Goal: Transaction & Acquisition: Purchase product/service

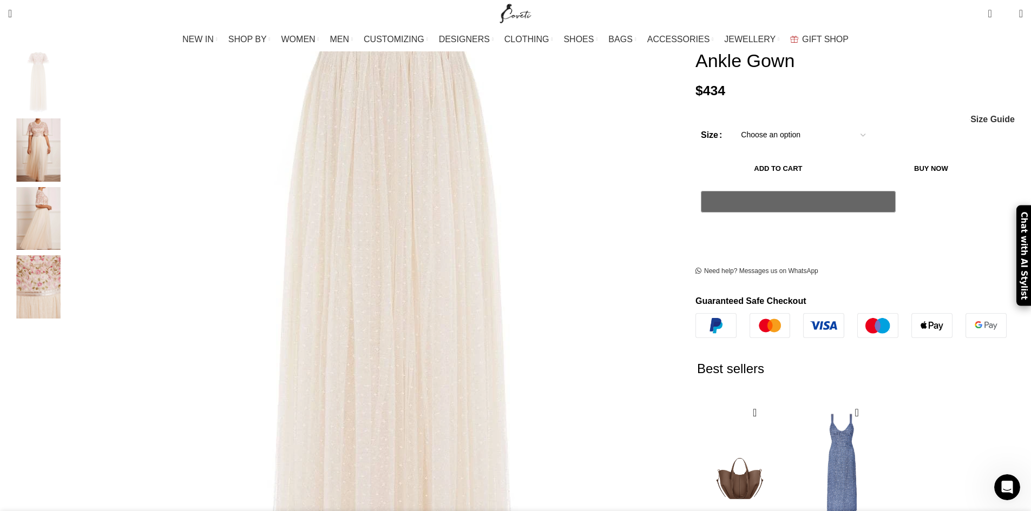
scroll to position [108, 0]
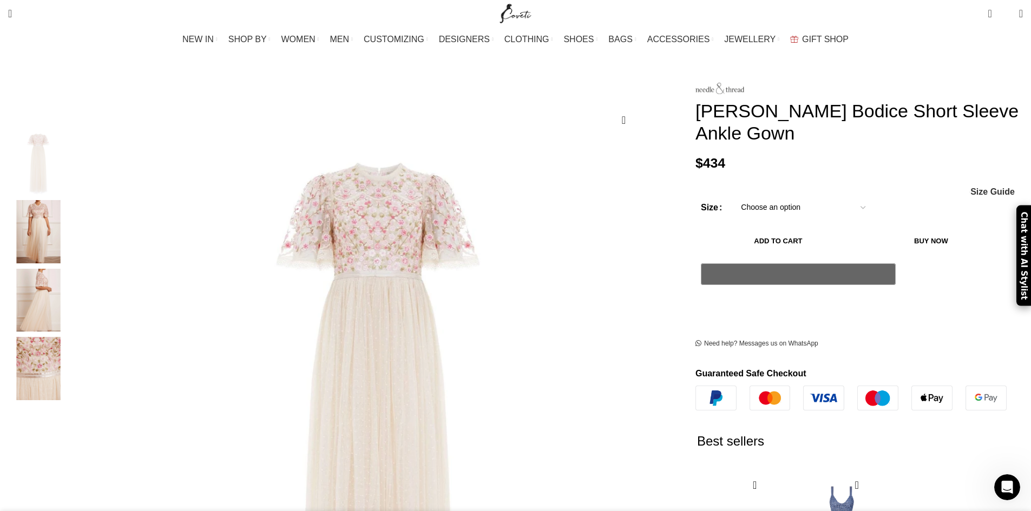
click at [71, 346] on img "4 / 4" at bounding box center [38, 368] width 66 height 63
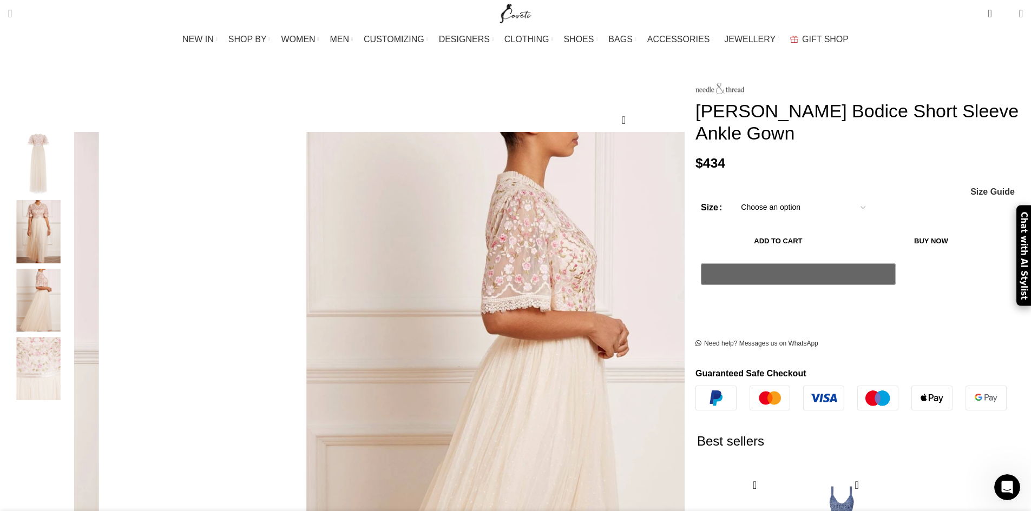
click at [71, 297] on img "3 / 4" at bounding box center [38, 300] width 66 height 63
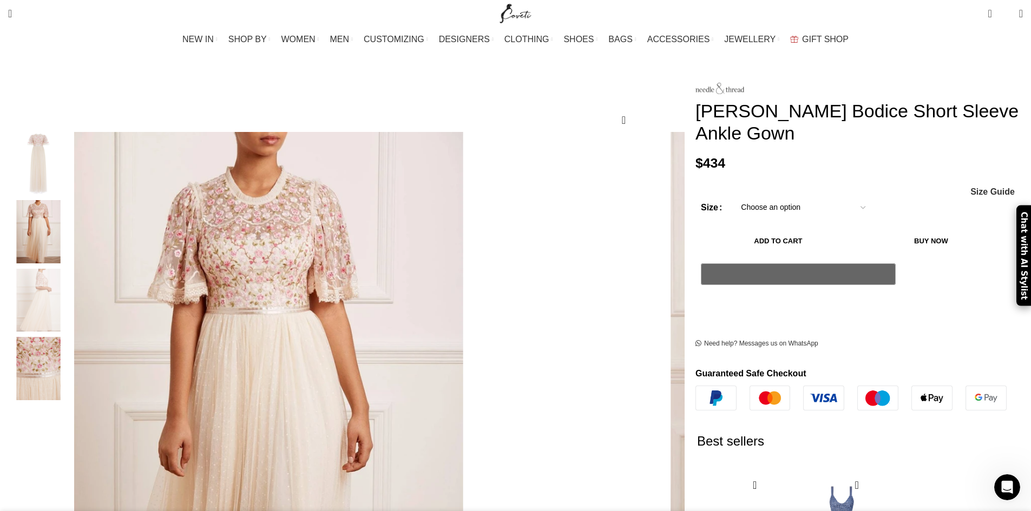
scroll to position [0, 228]
click at [71, 249] on img "2 / 4" at bounding box center [38, 231] width 66 height 63
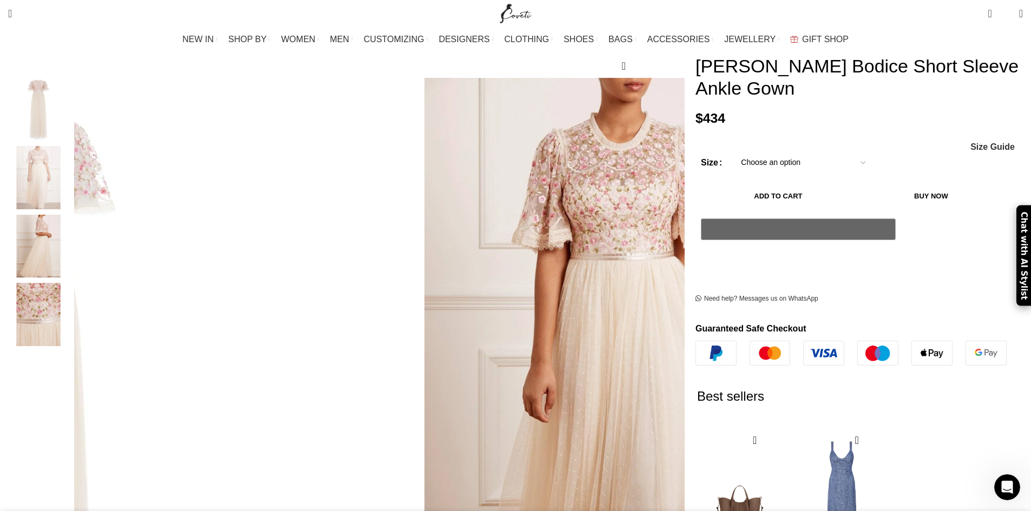
scroll to position [0, 456]
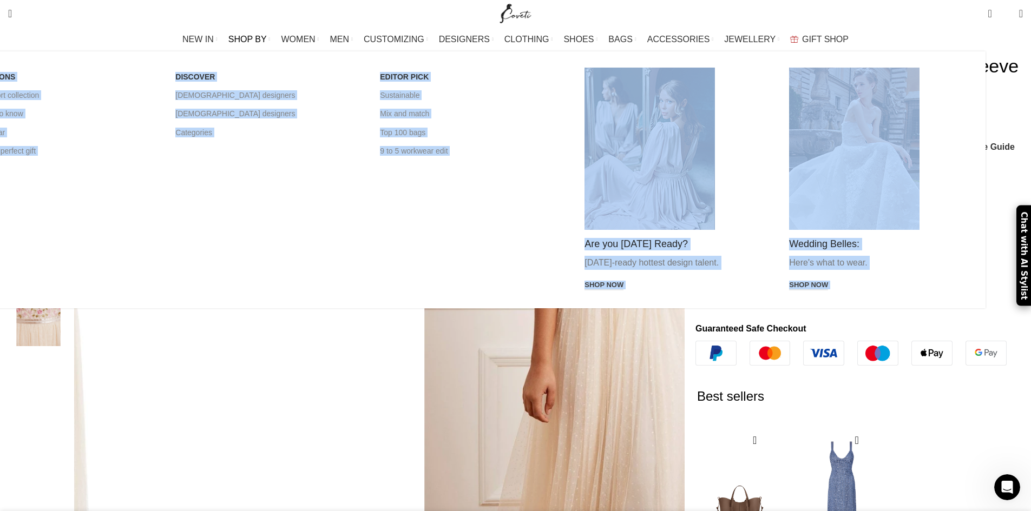
drag, startPoint x: 307, startPoint y: 29, endPoint x: 295, endPoint y: 47, distance: 21.6
click at [300, 42] on ul "NEW IN WHAT'S NEW New this week New in clothing New in [GEOGRAPHIC_DATA] New in…" at bounding box center [515, 40] width 666 height 22
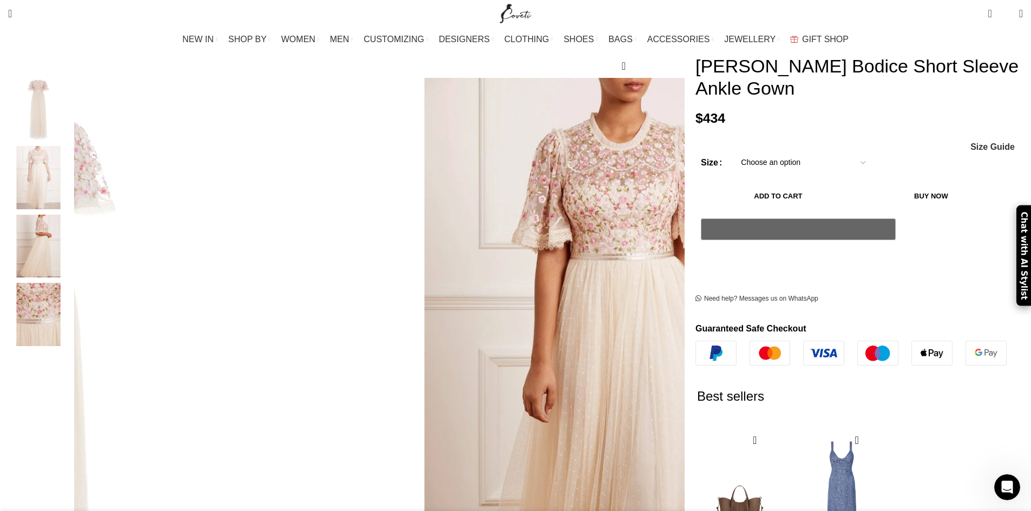
drag, startPoint x: 180, startPoint y: 352, endPoint x: 214, endPoint y: 192, distance: 163.2
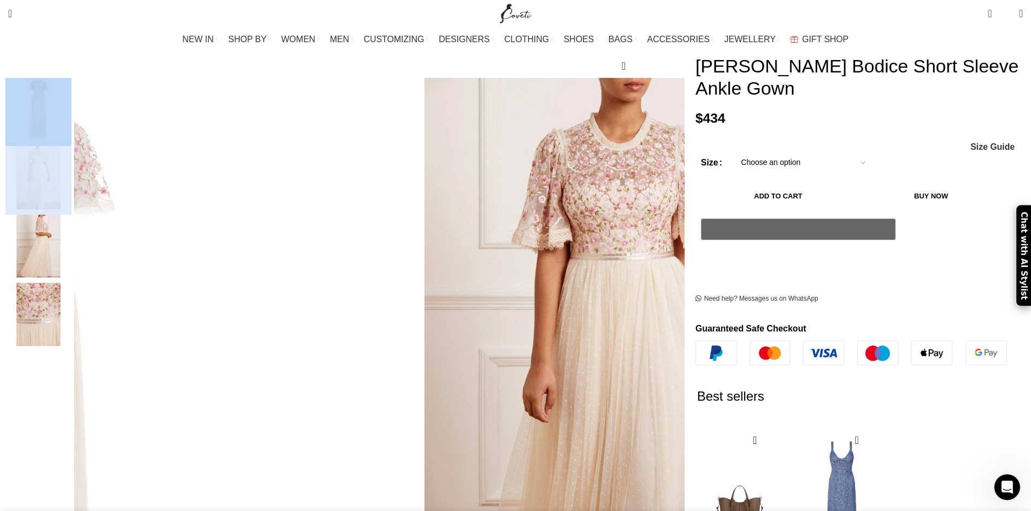
click at [71, 124] on img "1 / 4" at bounding box center [38, 109] width 66 height 63
click at [71, 293] on img "4 / 4" at bounding box center [38, 314] width 66 height 63
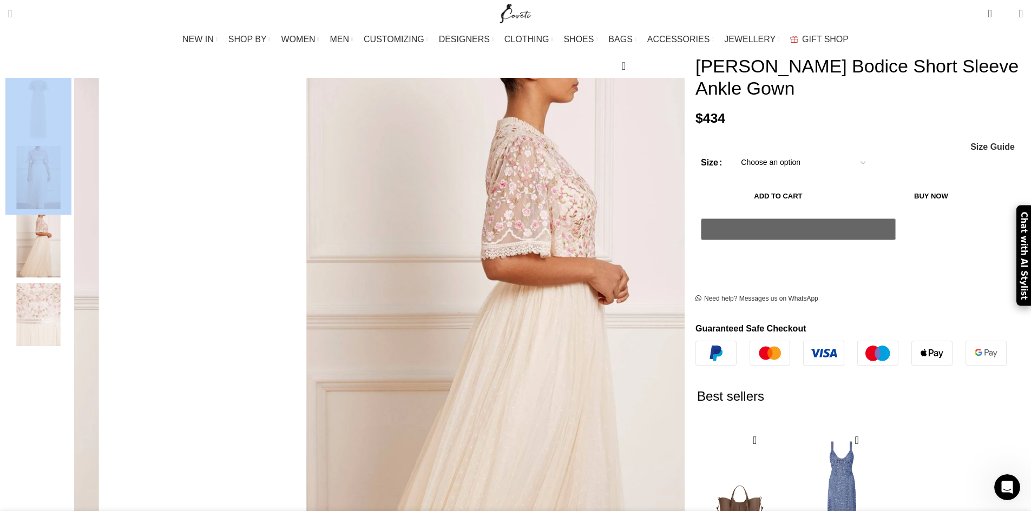
click at [71, 232] on img "3 / 4" at bounding box center [38, 246] width 66 height 63
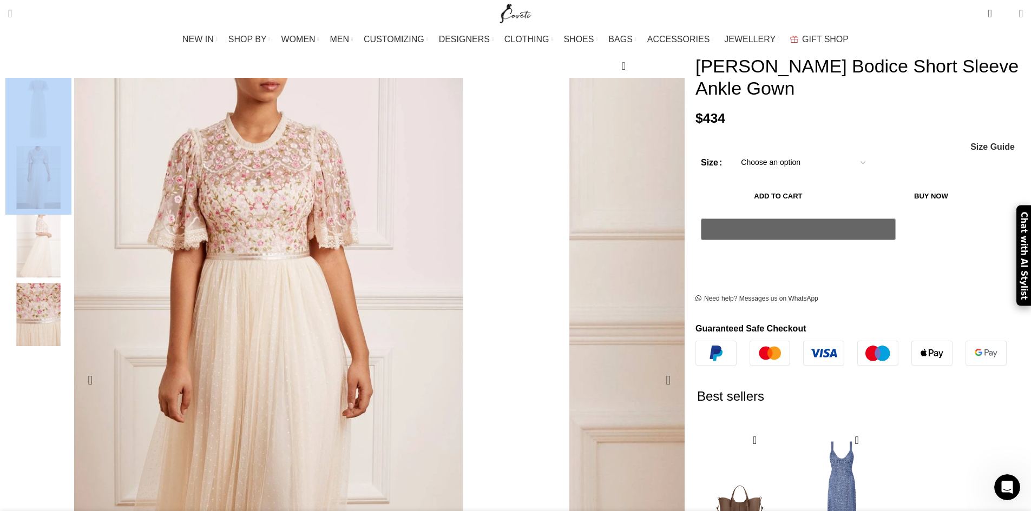
click at [566, 134] on img "3 / 4" at bounding box center [883, 425] width 634 height 952
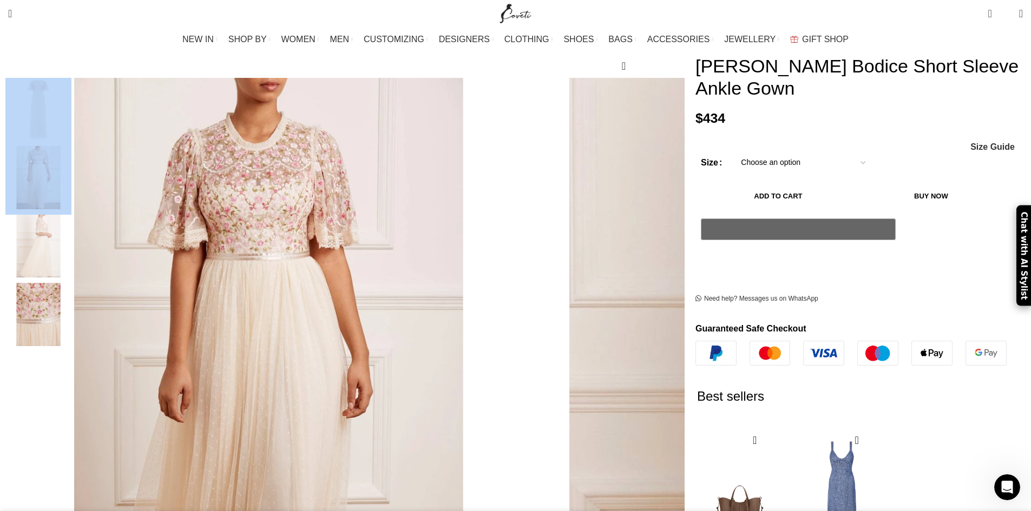
click at [71, 107] on img "1 / 4" at bounding box center [38, 109] width 66 height 63
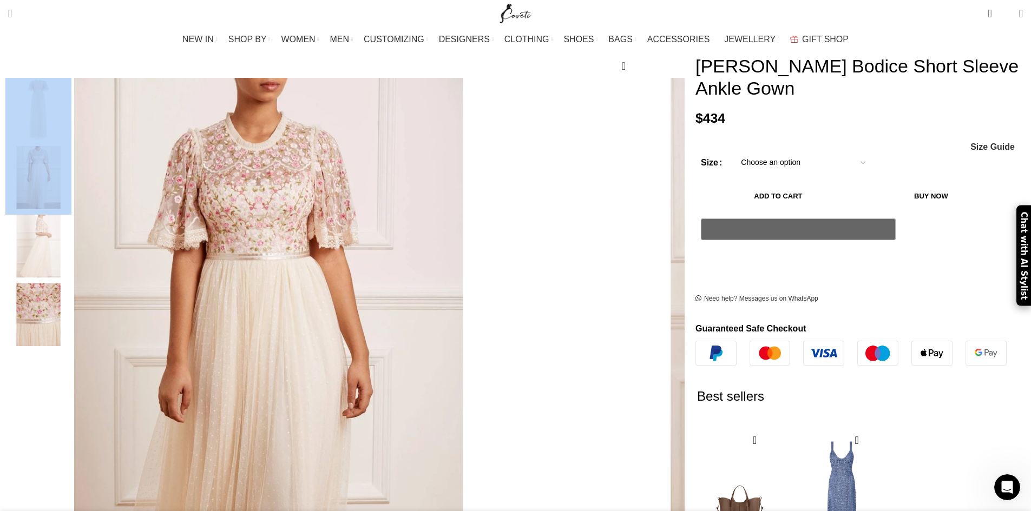
click at [71, 146] on img "2 / 4" at bounding box center [38, 177] width 66 height 63
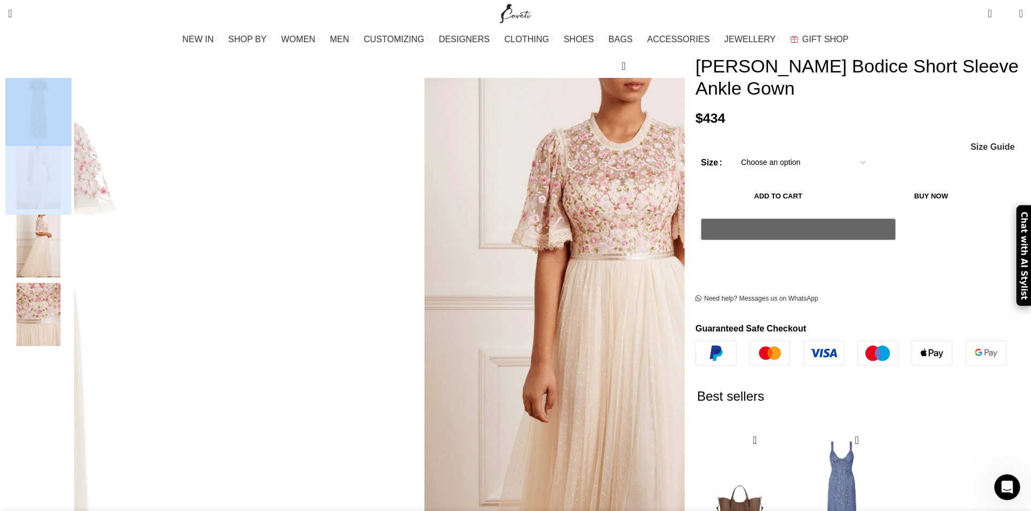
scroll to position [0, 1026]
